Goal: Check status

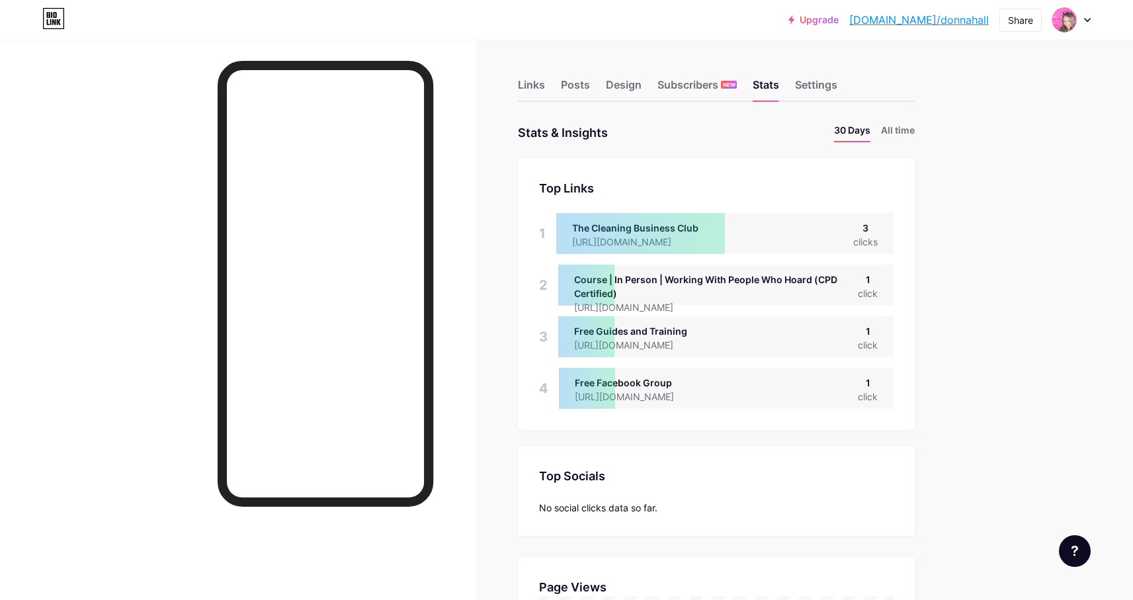
scroll to position [660778, 660245]
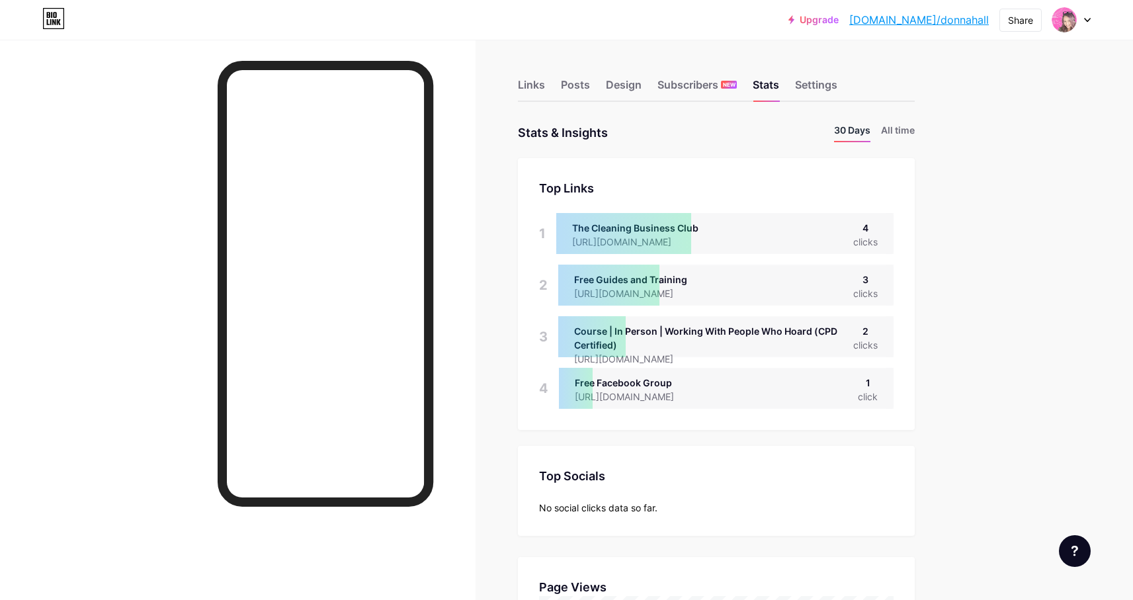
click at [864, 132] on li "30 Days" at bounding box center [852, 132] width 36 height 19
click at [904, 132] on li "All time" at bounding box center [898, 132] width 34 height 19
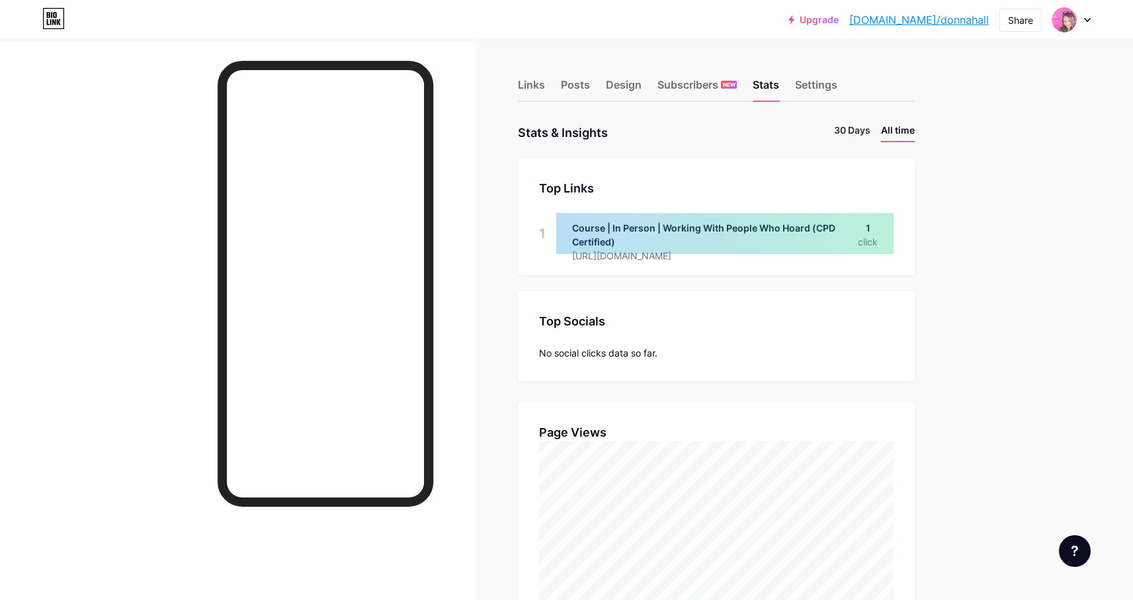
click at [852, 138] on li "30 Days" at bounding box center [852, 132] width 36 height 19
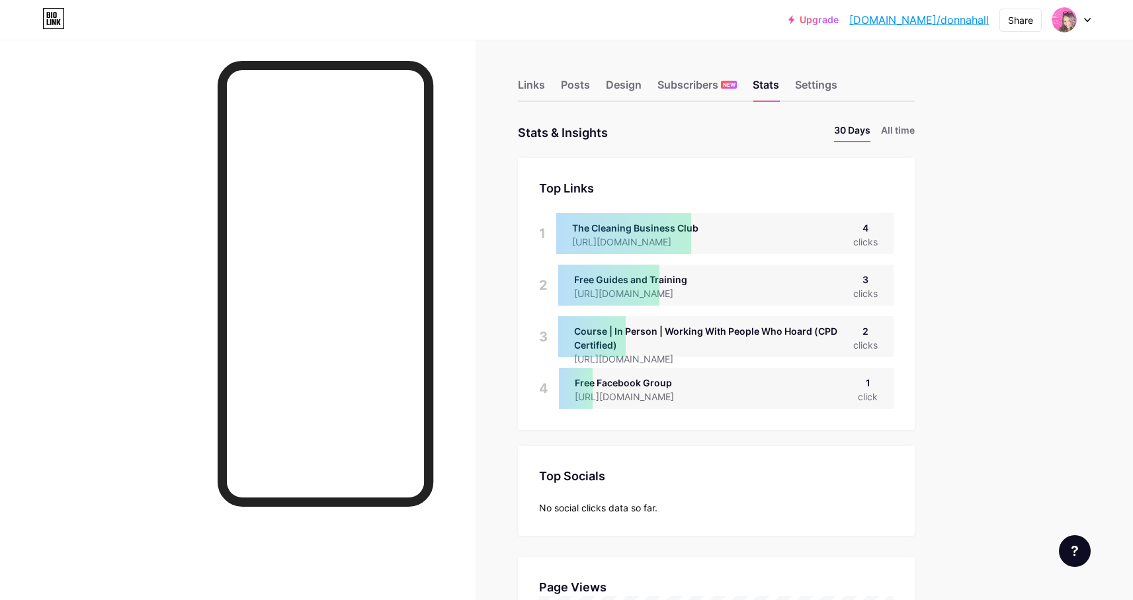
scroll to position [600, 1133]
